Goal: Task Accomplishment & Management: Use online tool/utility

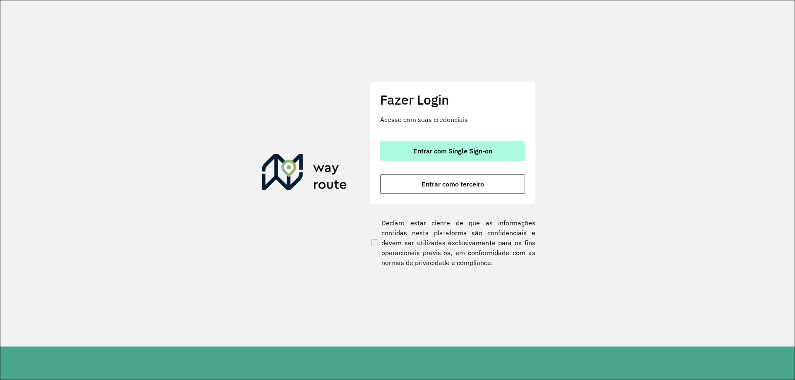
click at [433, 160] on button "Entrar com Single Sign-on" at bounding box center [452, 151] width 145 height 20
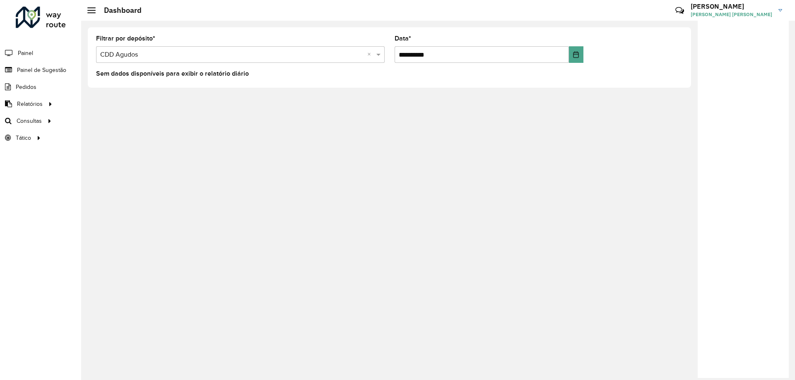
click at [277, 56] on input "text" at bounding box center [232, 55] width 264 height 10
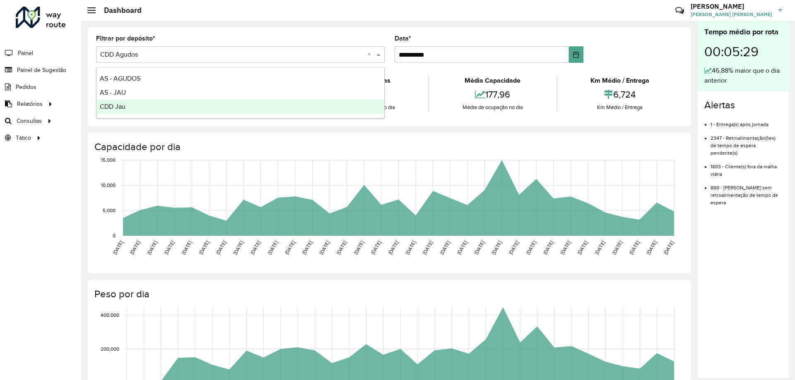
click at [150, 102] on div "CDD Jau" at bounding box center [240, 107] width 288 height 14
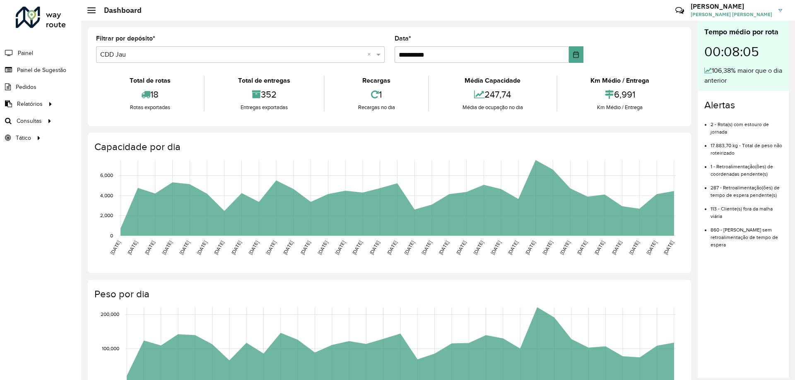
click at [49, 123] on icon at bounding box center [48, 120] width 7 height 12
click at [113, 121] on span "Roteirização" at bounding box center [111, 121] width 34 height 9
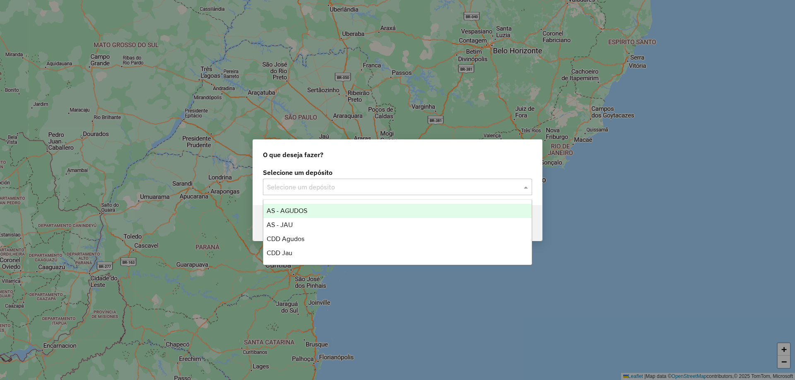
click at [336, 193] on div "Selecione um depósito" at bounding box center [397, 187] width 269 height 17
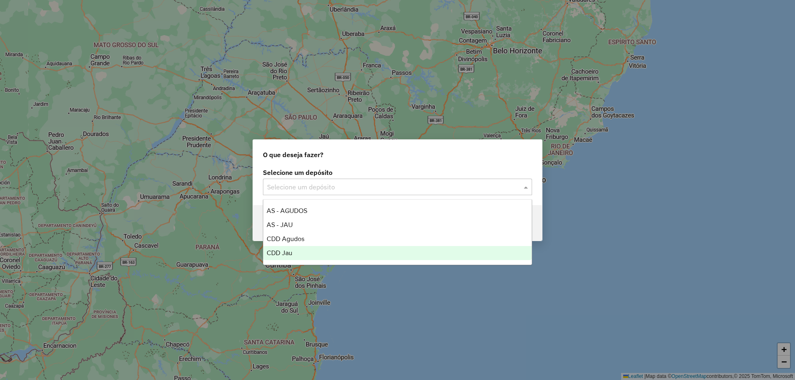
click at [306, 252] on div "CDD Jau" at bounding box center [397, 253] width 268 height 14
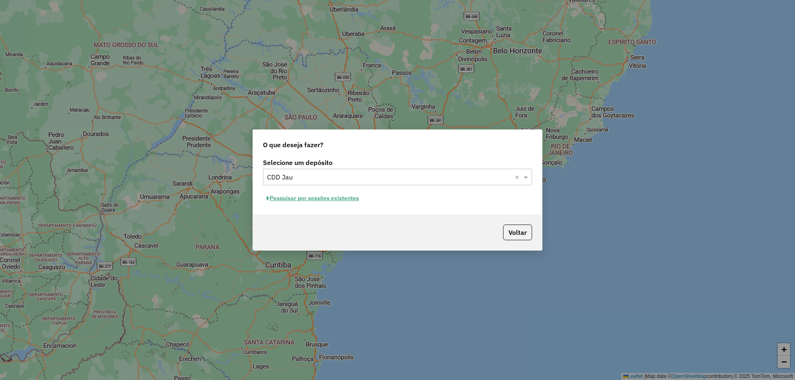
click at [344, 200] on button "Pesquisar por sessões existentes" at bounding box center [313, 198] width 100 height 13
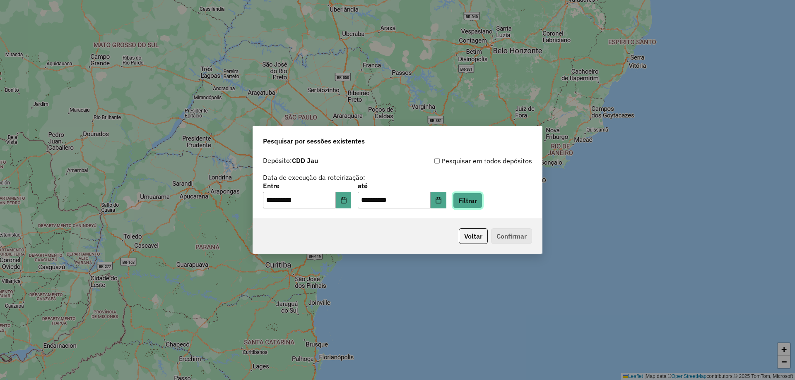
click at [469, 196] on button "Filtrar" at bounding box center [467, 201] width 29 height 16
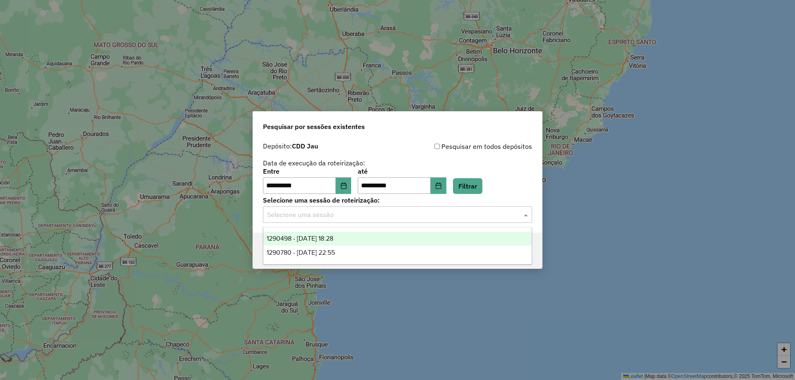
click at [372, 211] on input "text" at bounding box center [389, 215] width 244 height 10
click at [354, 244] on div "1290498 - 08/10/2025 18:28" at bounding box center [397, 239] width 268 height 14
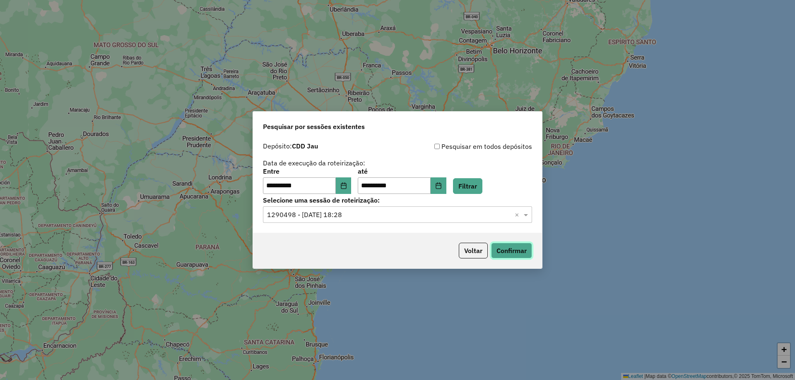
click at [522, 255] on button "Confirmar" at bounding box center [511, 251] width 41 height 16
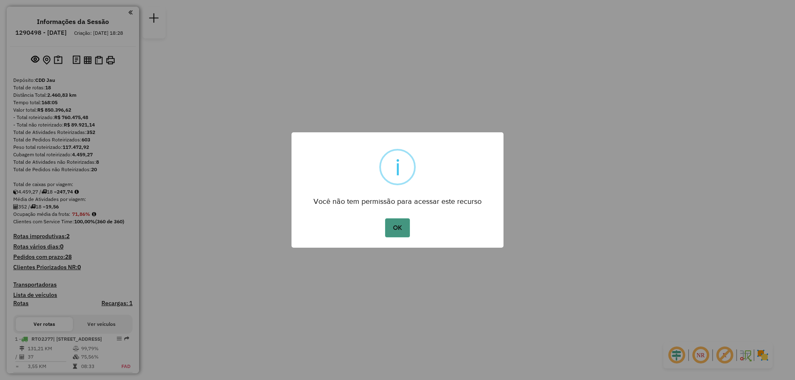
click at [388, 228] on button "OK" at bounding box center [397, 228] width 24 height 19
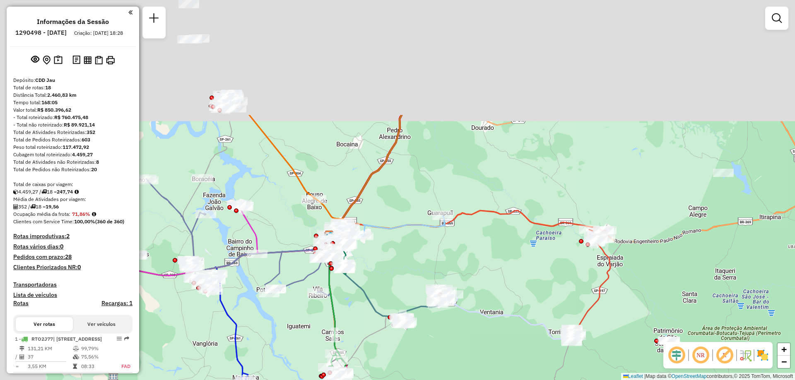
drag, startPoint x: 346, startPoint y: 103, endPoint x: 394, endPoint y: 256, distance: 160.4
click at [394, 256] on div "Janela de atendimento Grade de atendimento Capacidade Transportadoras Veículos …" at bounding box center [397, 190] width 795 height 380
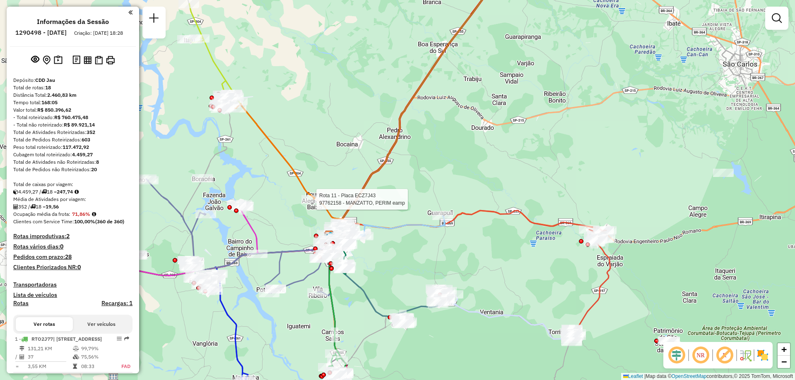
select select "**********"
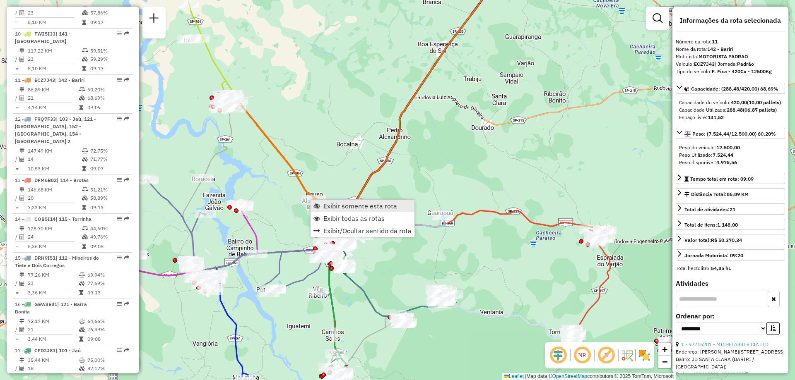
scroll to position [776, 0]
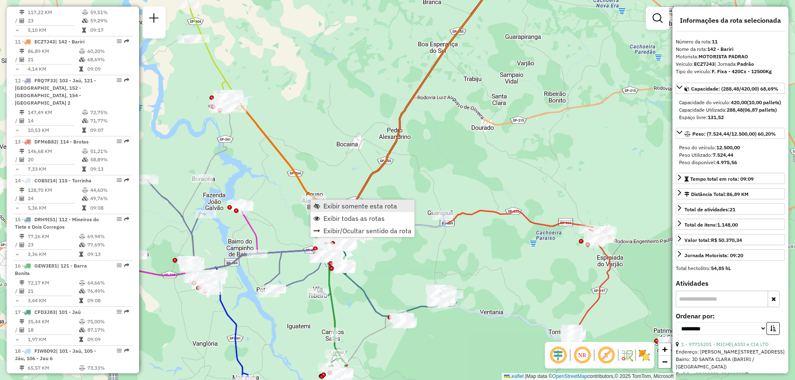
click at [332, 204] on span "Exibir somente esta rota" at bounding box center [360, 206] width 74 height 7
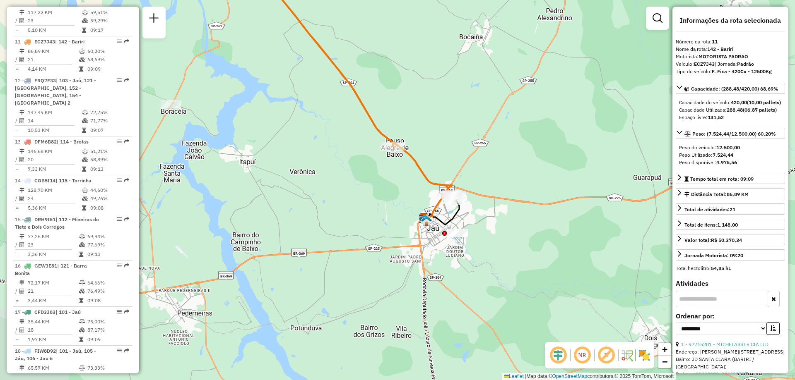
drag, startPoint x: 416, startPoint y: 222, endPoint x: 360, endPoint y: 124, distance: 113.1
click at [360, 124] on div "Janela de atendimento Grade de atendimento Capacidade Transportadoras Veículos …" at bounding box center [397, 190] width 795 height 380
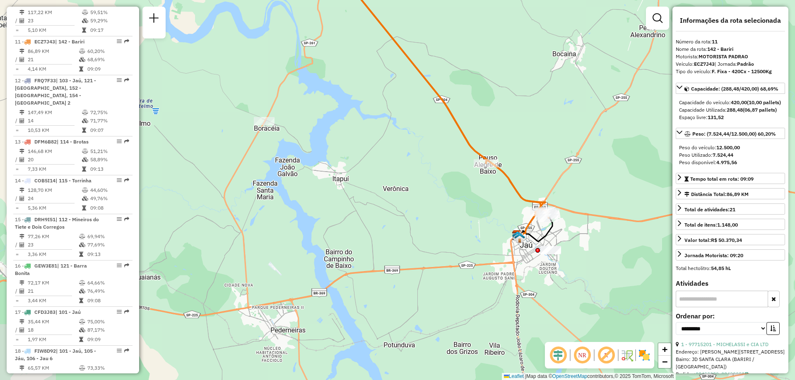
drag, startPoint x: 217, startPoint y: 158, endPoint x: 307, endPoint y: 174, distance: 91.3
click at [307, 174] on div "Janela de atendimento Grade de atendimento Capacidade Transportadoras Veículos …" at bounding box center [397, 190] width 795 height 380
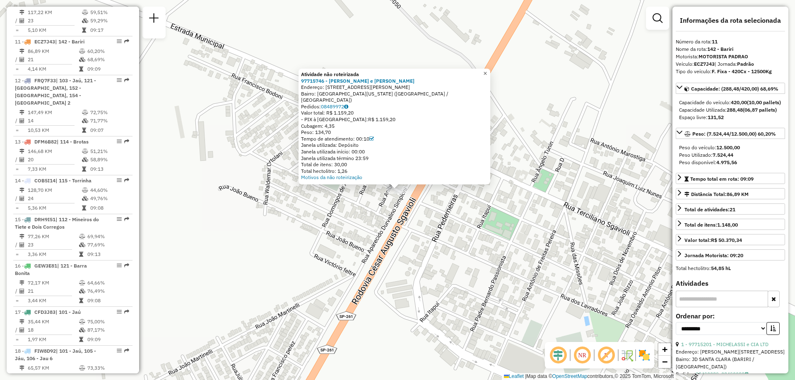
click at [487, 77] on span "×" at bounding box center [485, 73] width 4 height 7
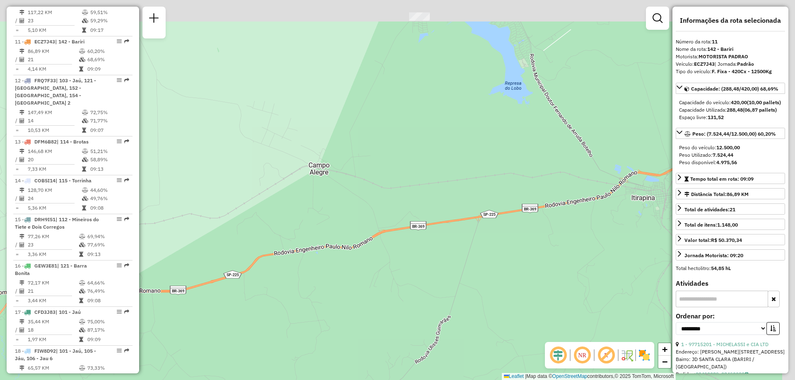
drag, startPoint x: 448, startPoint y: 82, endPoint x: 366, endPoint y: 182, distance: 129.4
click at [366, 182] on div "Janela de atendimento Grade de atendimento Capacidade Transportadoras Veículos …" at bounding box center [397, 190] width 795 height 380
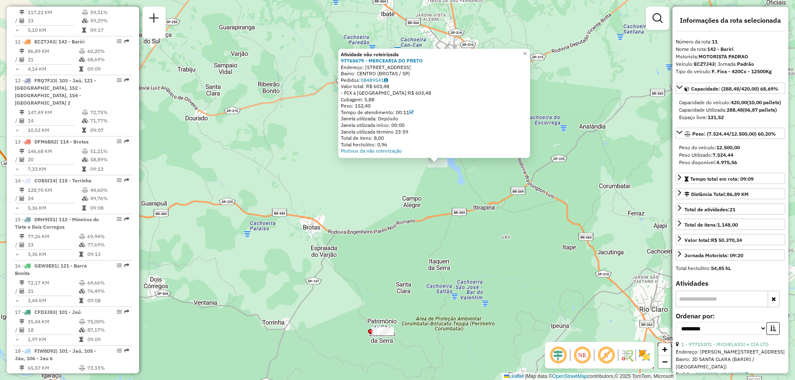
drag, startPoint x: 504, startPoint y: 252, endPoint x: 464, endPoint y: 178, distance: 83.2
click at [464, 178] on div "Atividade não roteirizada 97765679 - MERCEARIA DO PRETO Endereço: AVENIDA CANAR…" at bounding box center [397, 190] width 795 height 380
click at [535, 260] on div "Atividade não roteirizada 97765679 - MERCEARIA DO PRETO Endereço: AVENIDA CANAR…" at bounding box center [397, 190] width 795 height 380
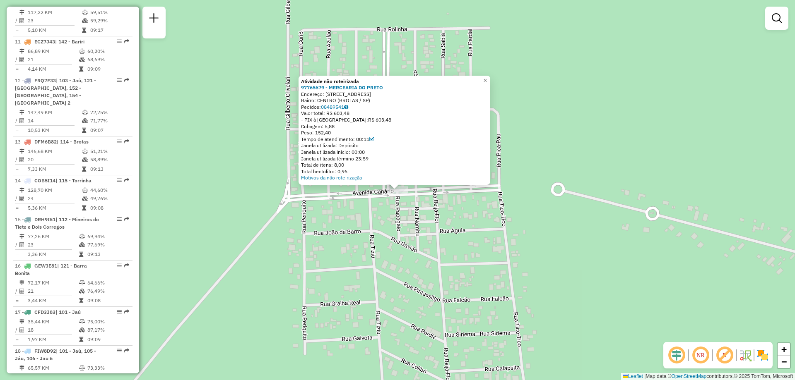
click at [385, 246] on div "Atividade não roteirizada 97765679 - MERCEARIA DO PRETO Endereço: AVENIDA CANAR…" at bounding box center [397, 190] width 795 height 380
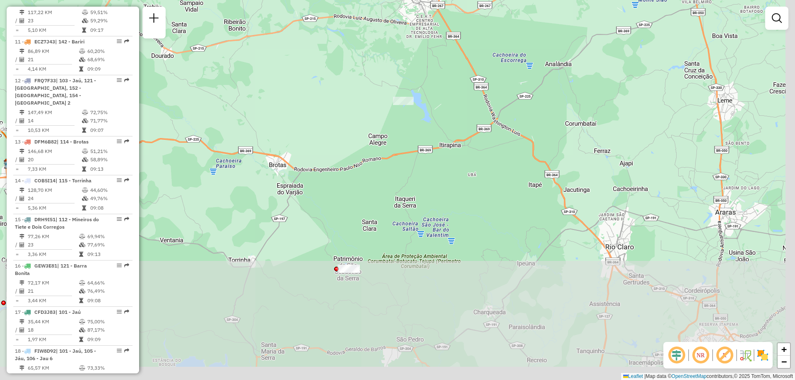
drag, startPoint x: 498, startPoint y: 267, endPoint x: 407, endPoint y: 105, distance: 185.5
click at [407, 105] on div "Janela de atendimento Grade de atendimento Capacidade Transportadoras Veículos …" at bounding box center [397, 190] width 795 height 380
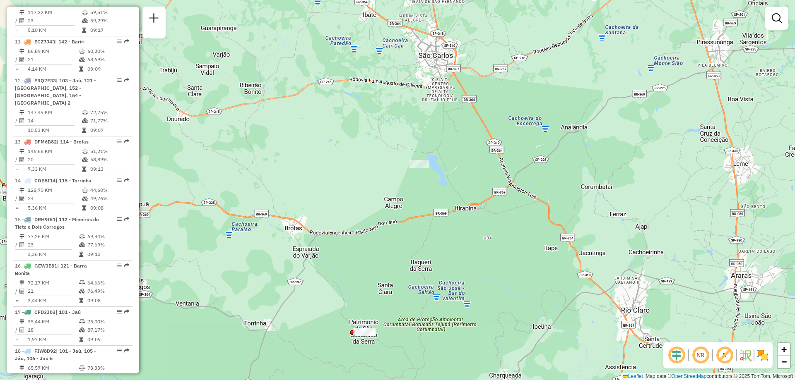
drag, startPoint x: 541, startPoint y: 154, endPoint x: 558, endPoint y: 220, distance: 68.5
click at [558, 220] on div "Janela de atendimento Grade de atendimento Capacidade Transportadoras Veículos …" at bounding box center [397, 190] width 795 height 380
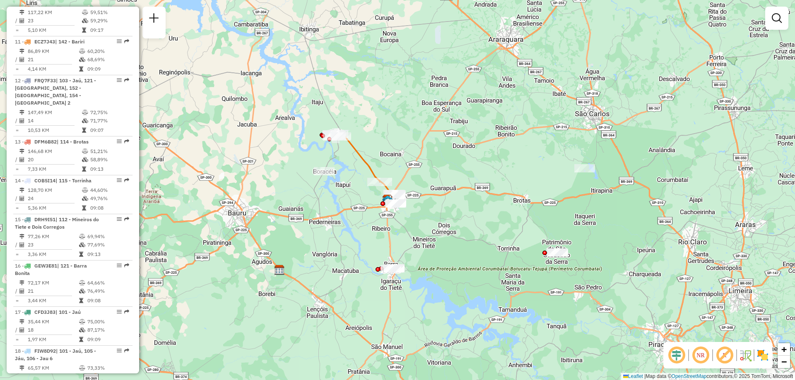
drag, startPoint x: 400, startPoint y: 248, endPoint x: 556, endPoint y: 194, distance: 164.3
click at [556, 194] on div "Janela de atendimento Grade de atendimento Capacidade Transportadoras Veículos …" at bounding box center [397, 190] width 795 height 380
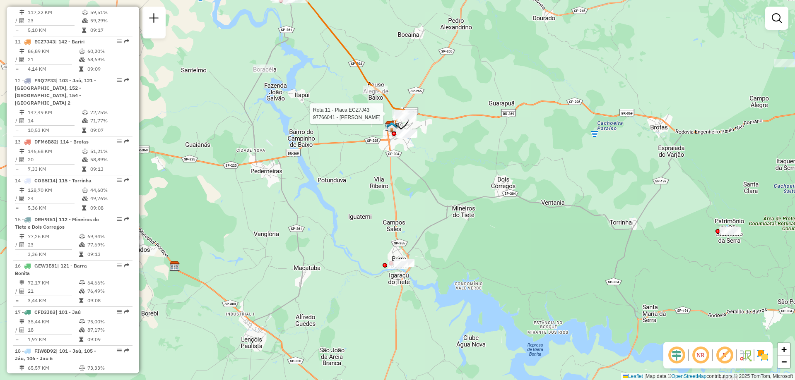
select select "**********"
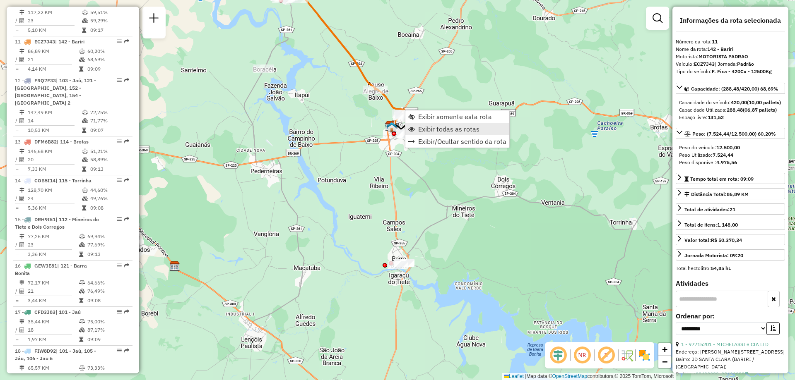
click at [451, 132] on span "Exibir todas as rotas" at bounding box center [448, 129] width 61 height 7
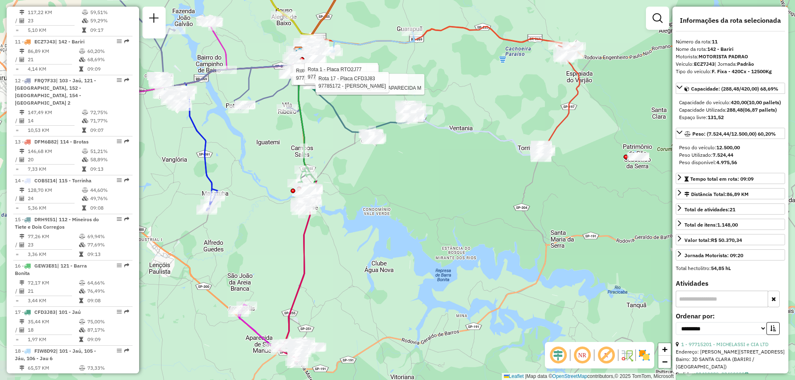
drag, startPoint x: 343, startPoint y: 171, endPoint x: 421, endPoint y: 182, distance: 79.4
click at [421, 182] on div "Rota 17 - Placa CFD3J83 97714872 - POMPILIO APARECIDO D Rota 1 - Placa RTO2J77 …" at bounding box center [397, 190] width 795 height 380
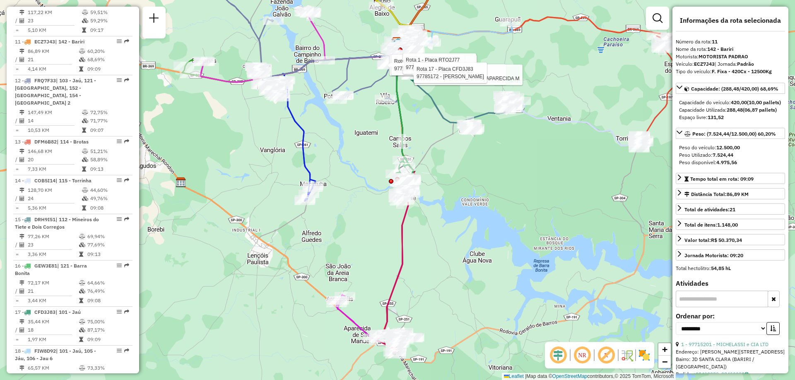
drag, startPoint x: 467, startPoint y: 254, endPoint x: 445, endPoint y: 241, distance: 25.2
click at [445, 241] on div "Rota 17 - Placa CFD3J83 97714872 - POMPILIO APARECIDO D Rota 1 - Placa RTO2J77 …" at bounding box center [397, 190] width 795 height 380
